Goal: Task Accomplishment & Management: Manage account settings

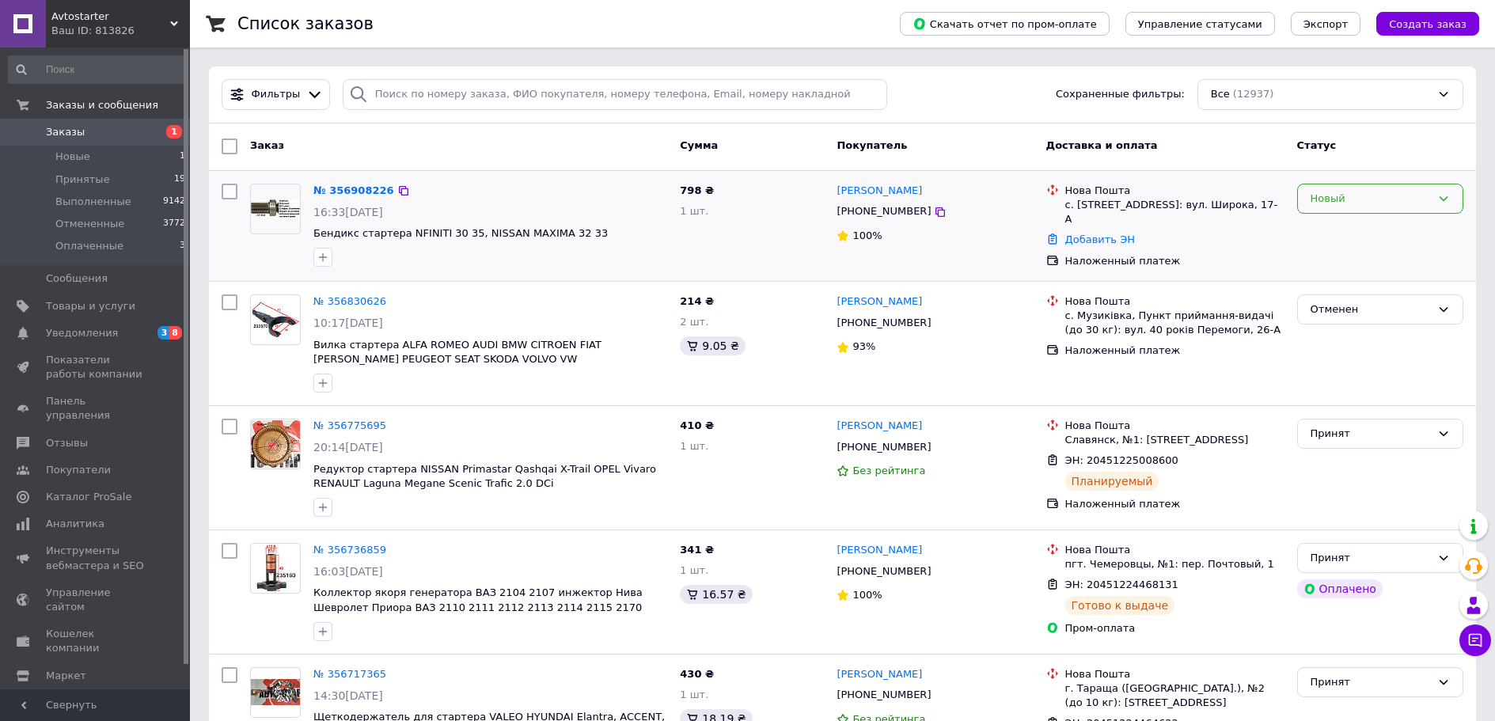
click at [1384, 205] on div "Новый" at bounding box center [1371, 199] width 120 height 17
click at [1342, 234] on li "Принят" at bounding box center [1380, 231] width 165 height 29
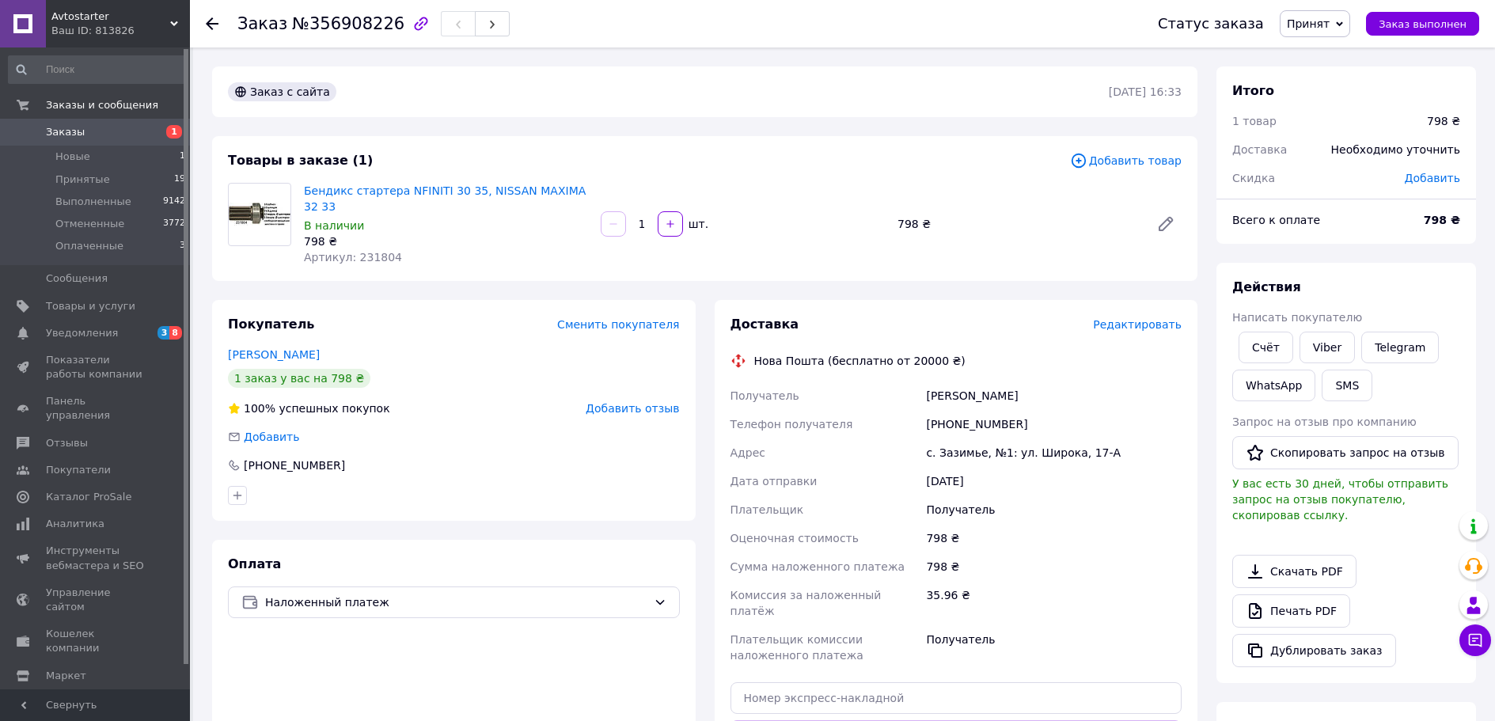
click at [1144, 318] on span "Редактировать" at bounding box center [1137, 324] width 89 height 13
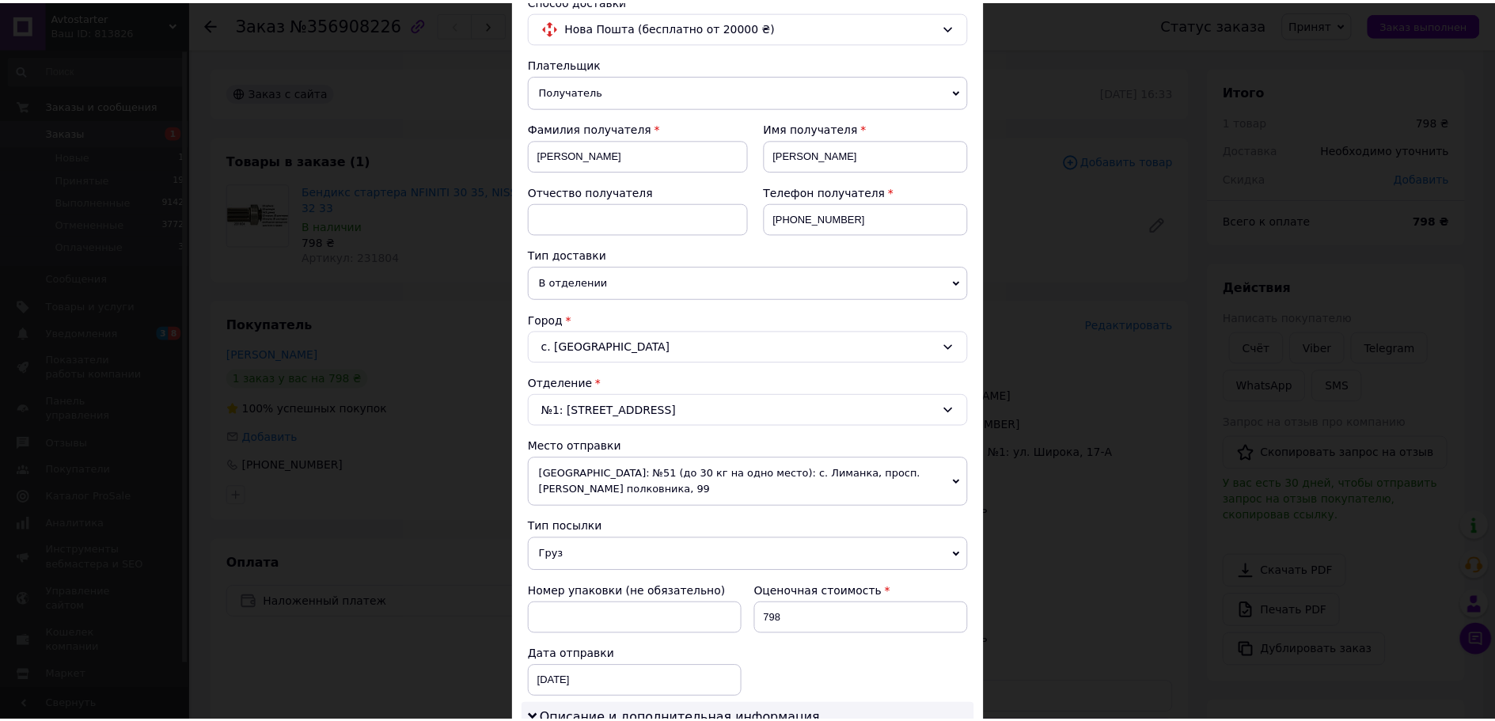
scroll to position [633, 0]
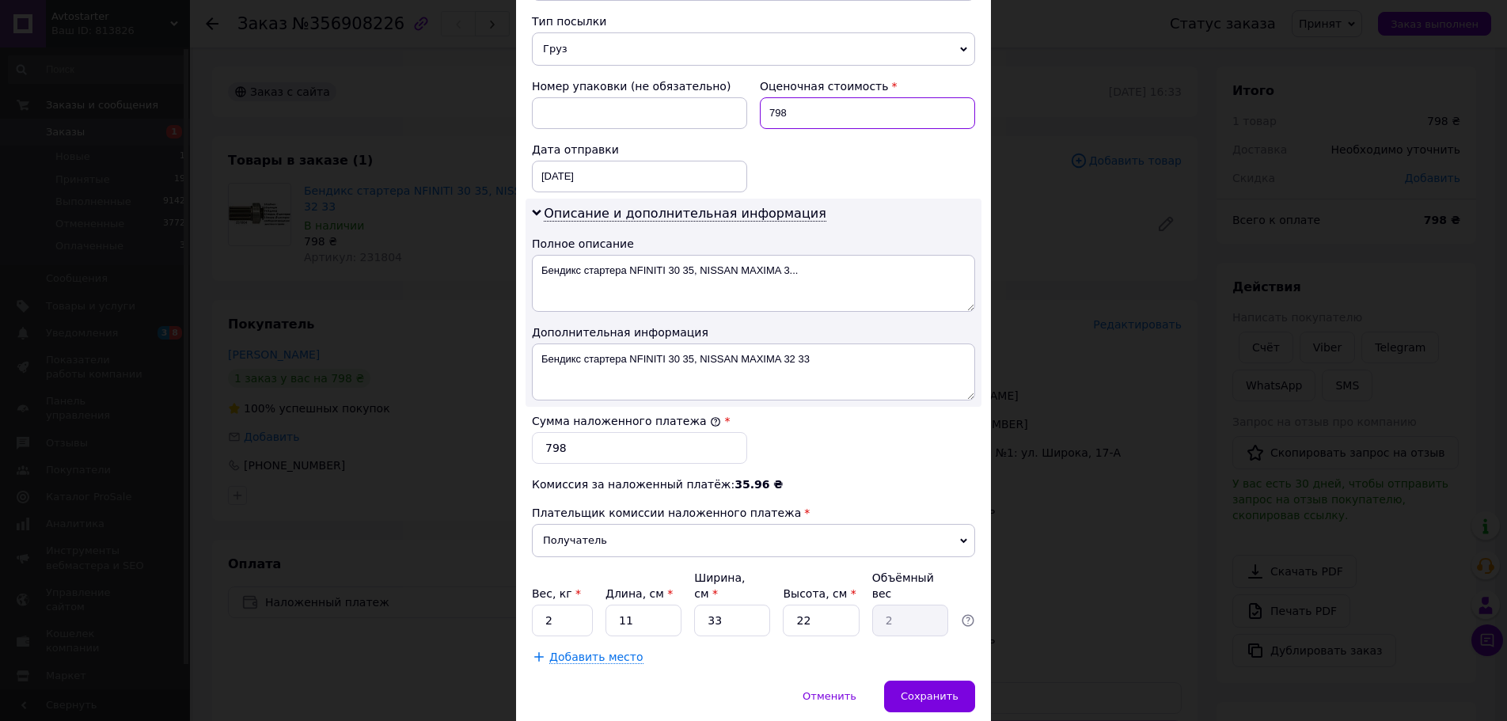
click at [837, 97] on input "798" at bounding box center [867, 113] width 215 height 32
click at [870, 139] on div "Номер упаковки (не обязательно) Оценочная стоимость 798 Дата отправки [DATE] < …" at bounding box center [754, 135] width 456 height 127
click at [807, 100] on input "798" at bounding box center [867, 113] width 215 height 32
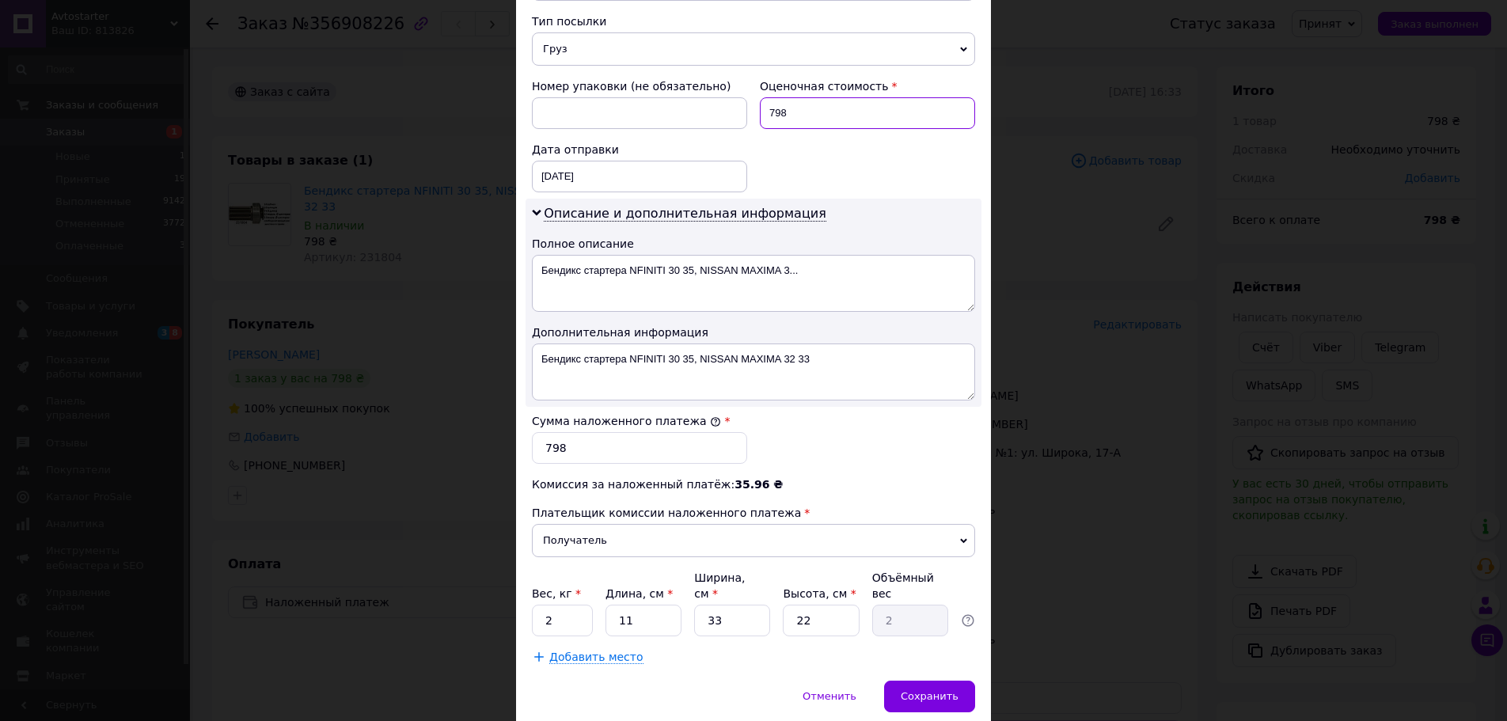
click at [807, 100] on input "798" at bounding box center [867, 113] width 215 height 32
click at [806, 101] on input "798" at bounding box center [867, 113] width 215 height 32
type input "800"
click at [571, 438] on input "798" at bounding box center [639, 448] width 215 height 32
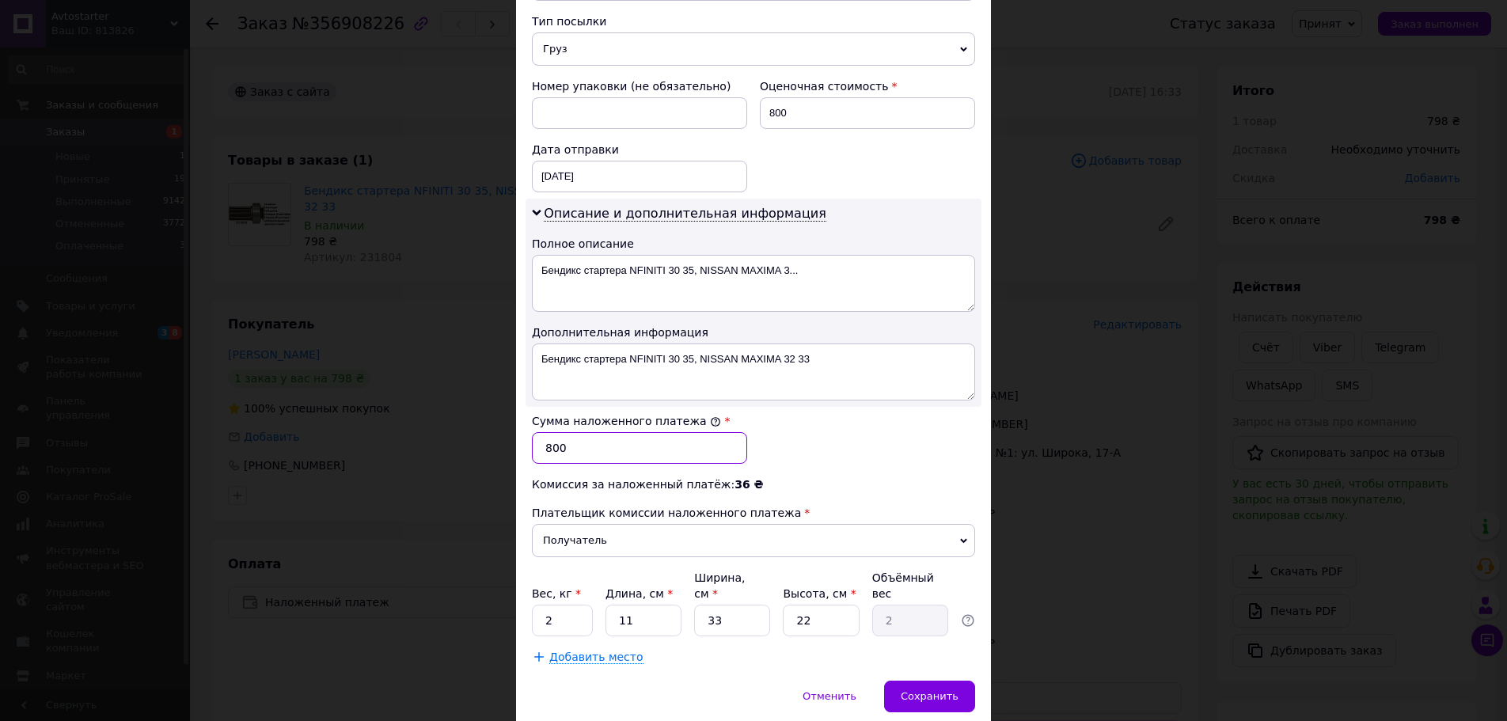
type input "800"
click at [826, 371] on textarea "Бендикс стартера NFINITI 30 35, NISSAN MAXIMA 32 33" at bounding box center [753, 372] width 443 height 57
click at [833, 442] on div "Сумма наложенного платежа * 800" at bounding box center [754, 438] width 456 height 63
click at [556, 605] on input "2" at bounding box center [562, 621] width 61 height 32
click at [554, 605] on input "2" at bounding box center [562, 621] width 61 height 32
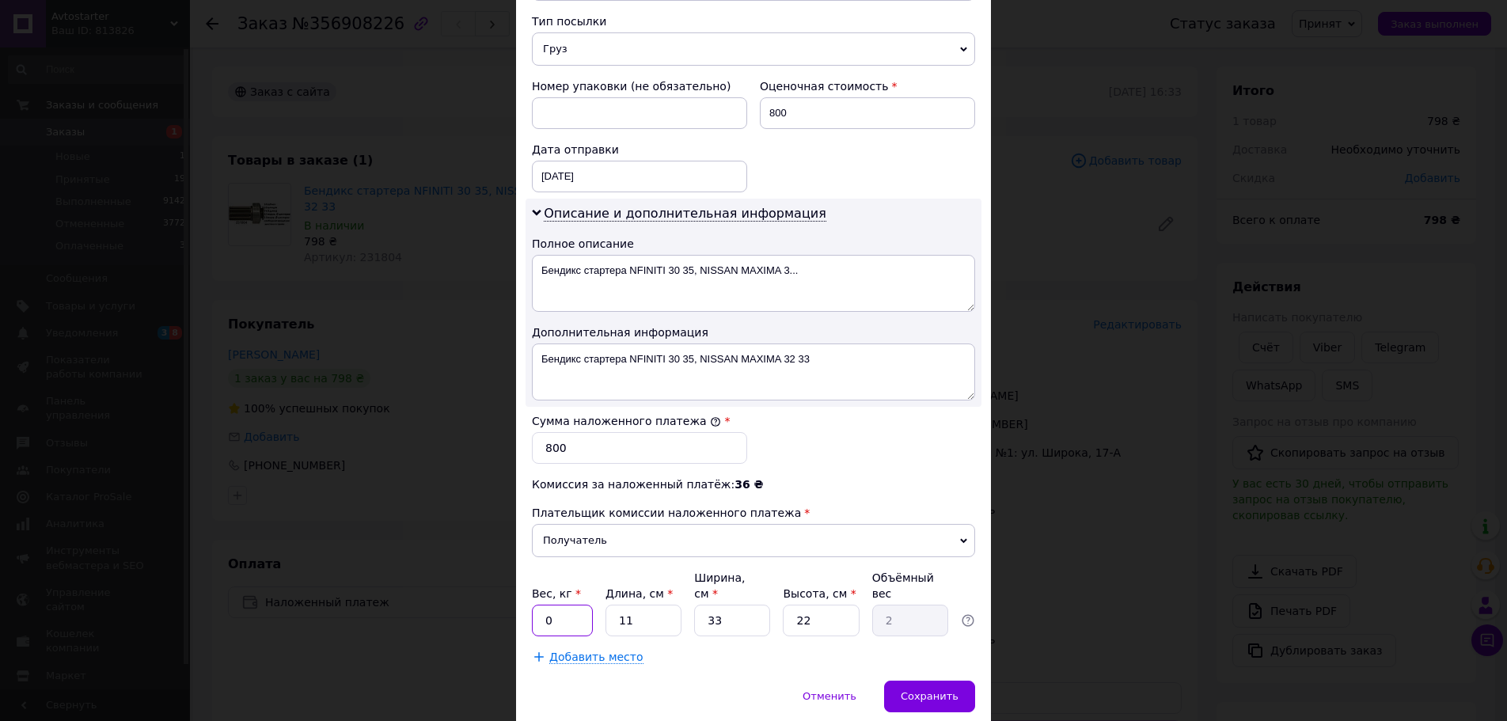
type input "0.5"
click at [632, 605] on input "11" at bounding box center [644, 621] width 76 height 32
type input "8"
type input "1.45"
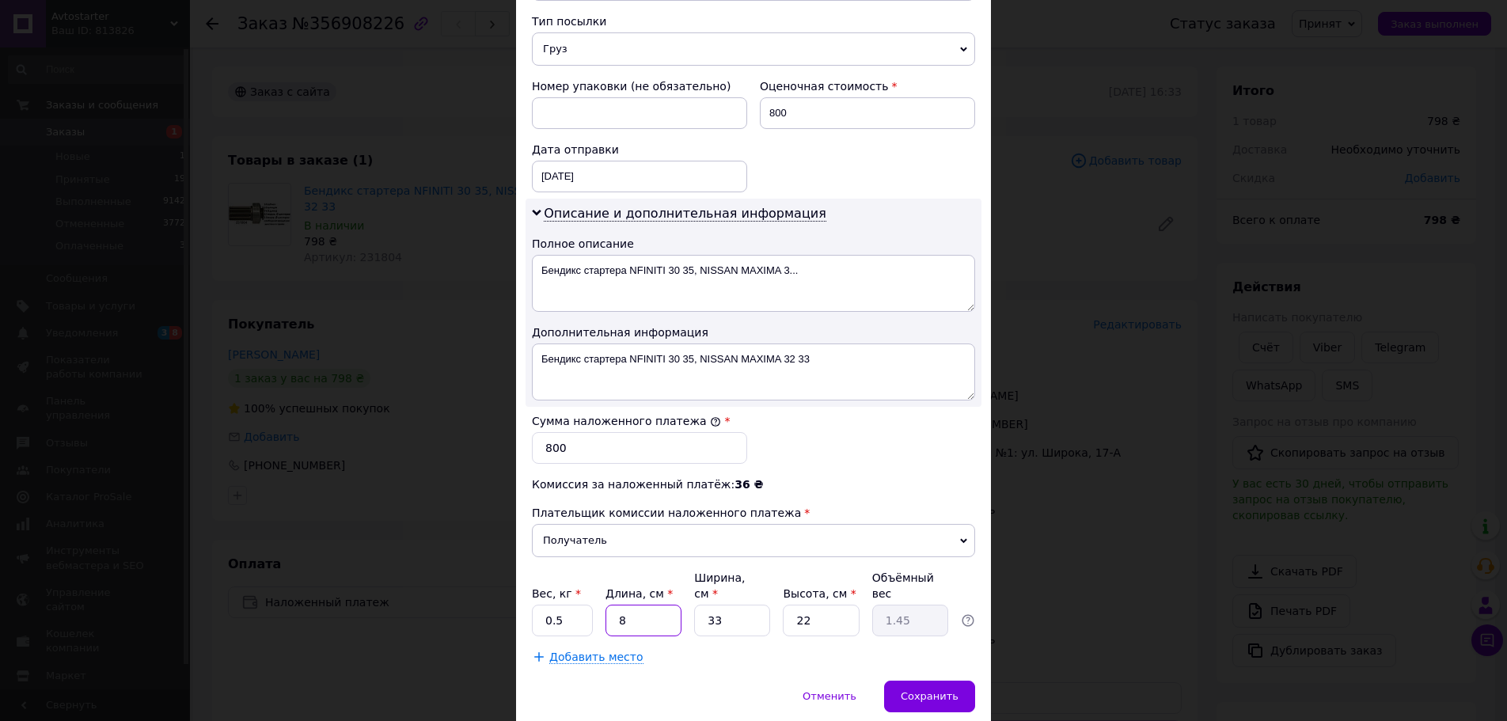
type input "8"
type input "0.35"
type input "8"
type input "6"
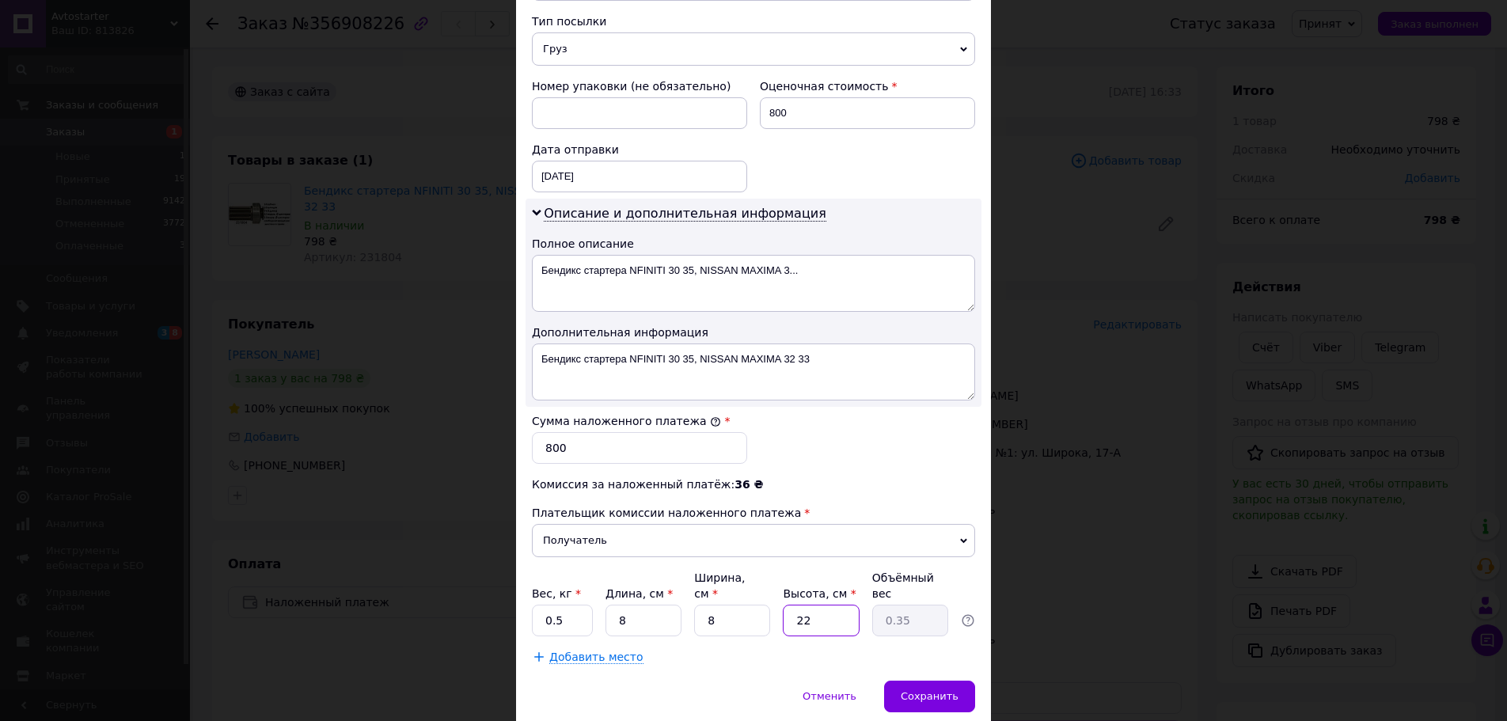
type input "0.1"
type input "6"
click at [925, 690] on span "Сохранить" at bounding box center [930, 696] width 58 height 12
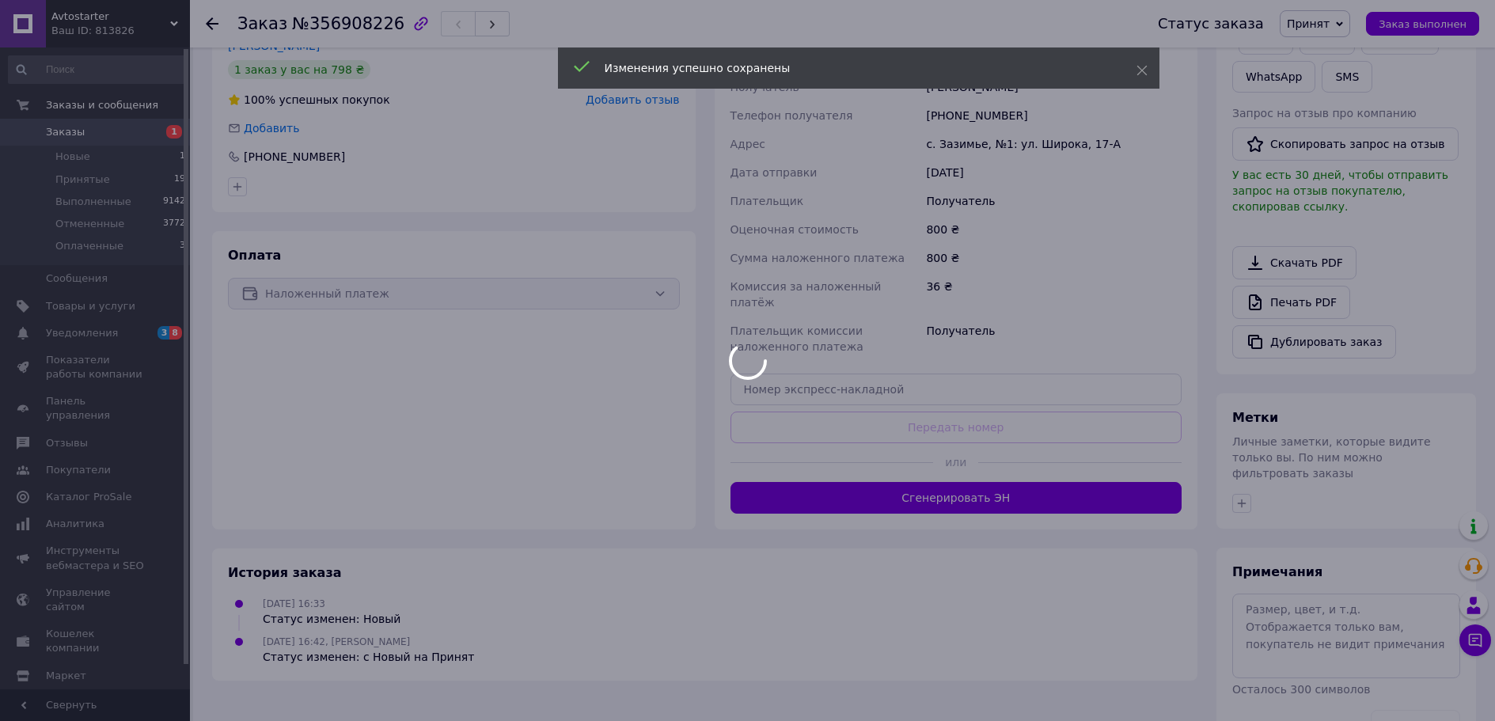
scroll to position [317, 0]
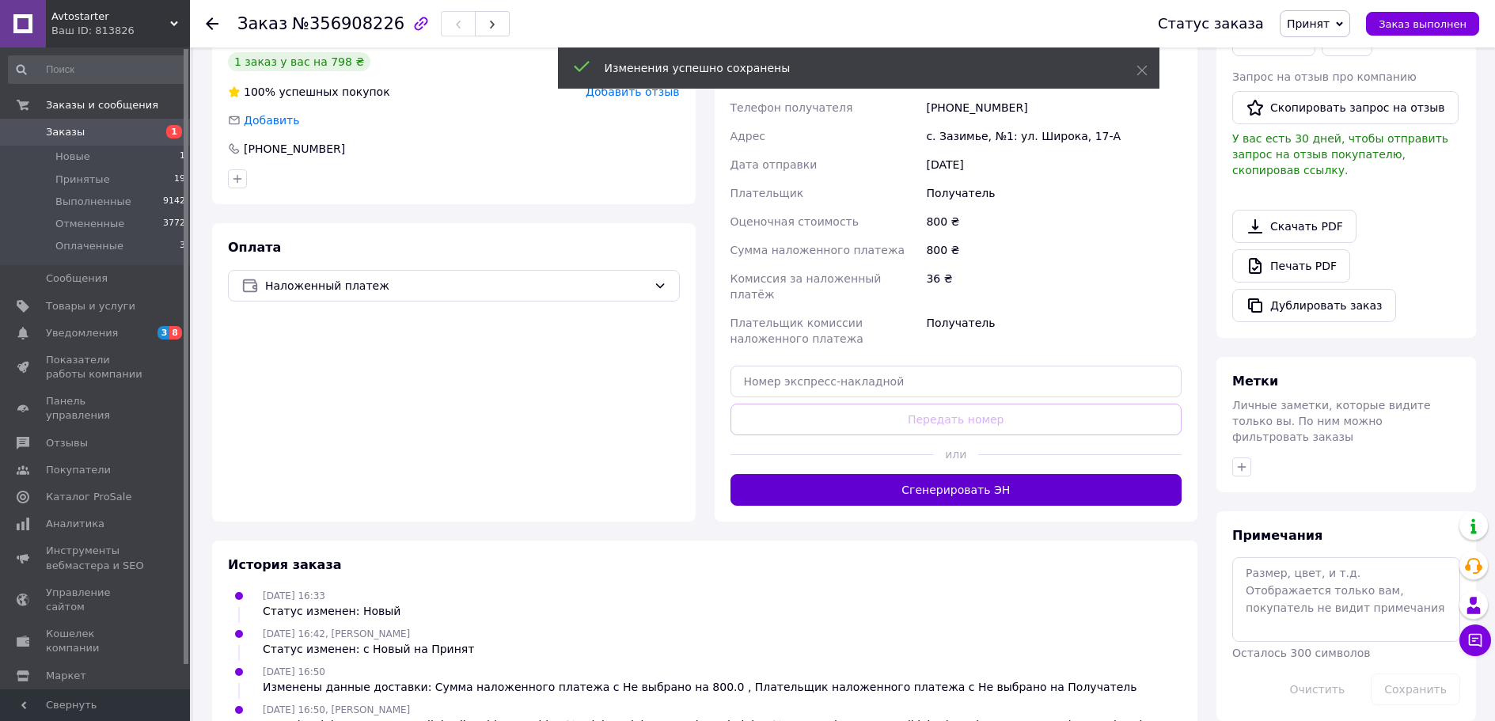
click at [963, 474] on button "Сгенерировать ЭН" at bounding box center [957, 490] width 452 height 32
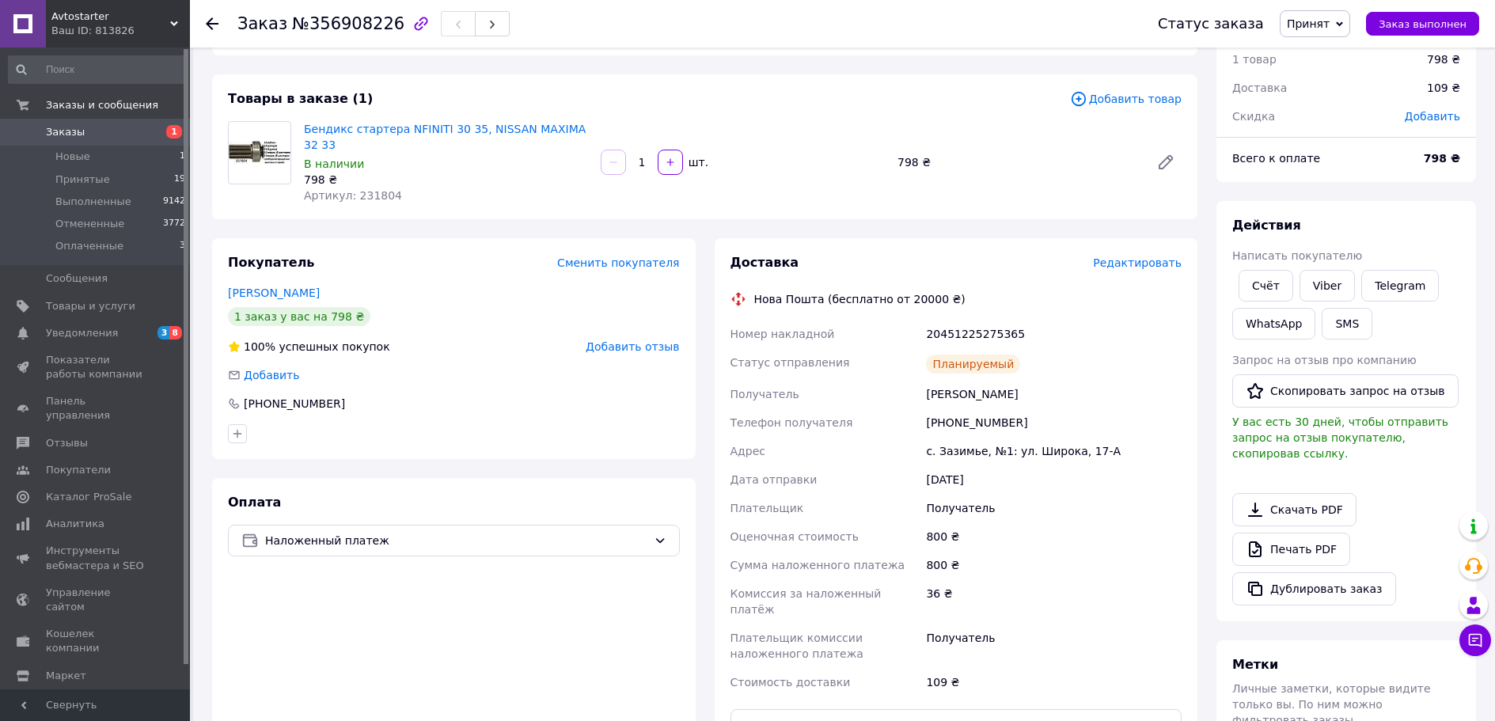
scroll to position [0, 0]
